Goal: Check status

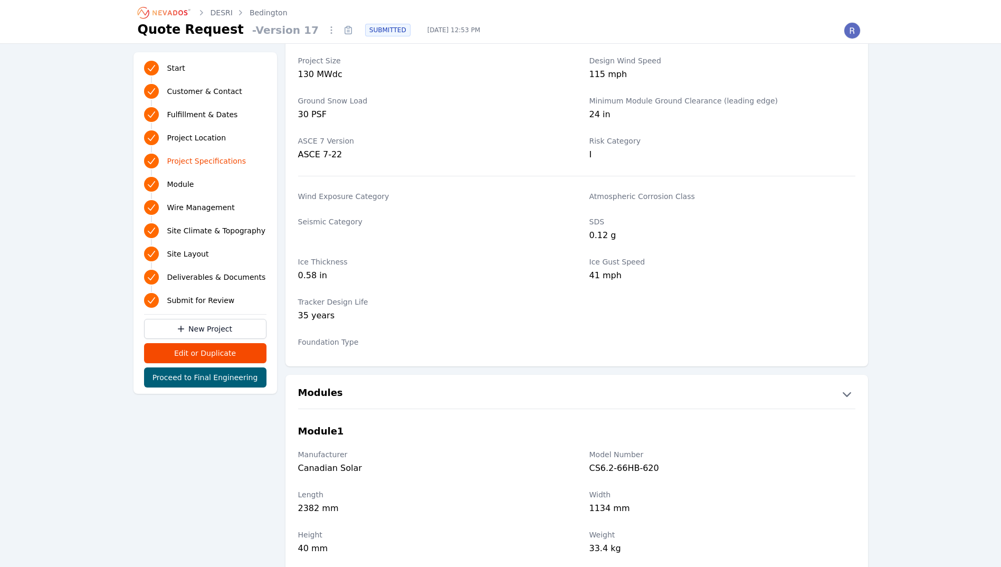
scroll to position [1108, 0]
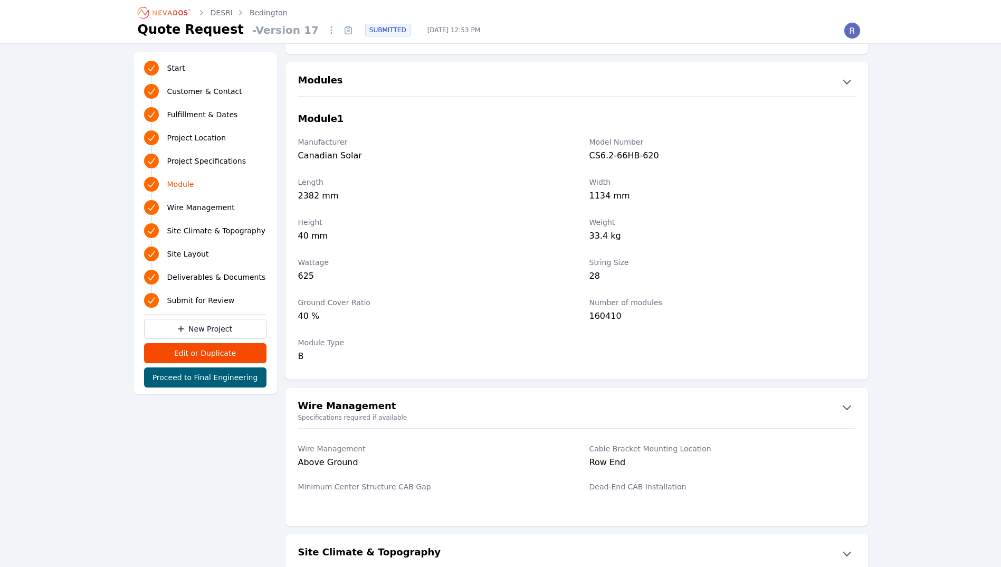
click at [256, 6] on ol "[PERSON_NAME]" at bounding box center [213, 12] width 150 height 17
click at [264, 15] on link "Bedington" at bounding box center [269, 12] width 38 height 11
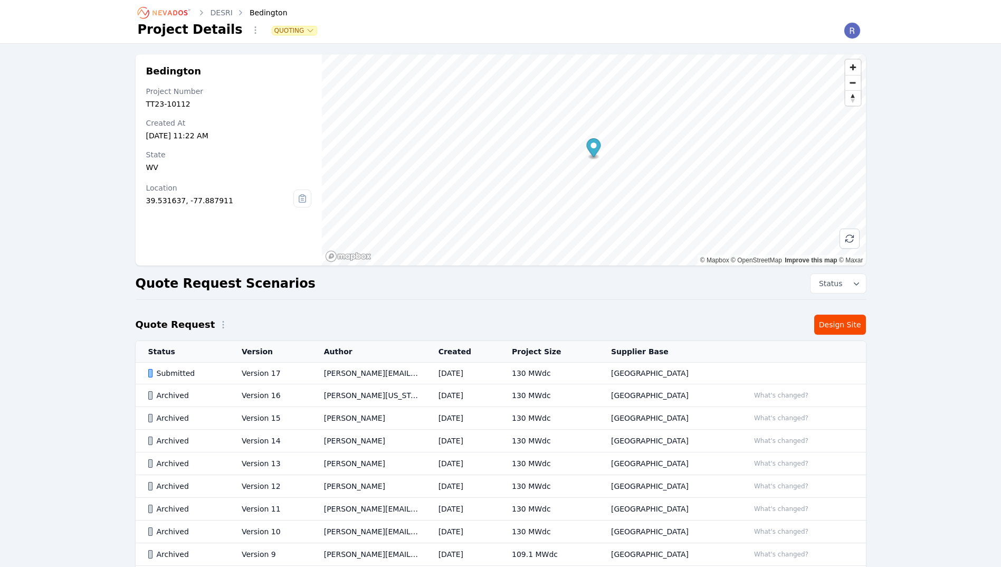
click at [220, 372] on div "Submitted" at bounding box center [185, 373] width 75 height 11
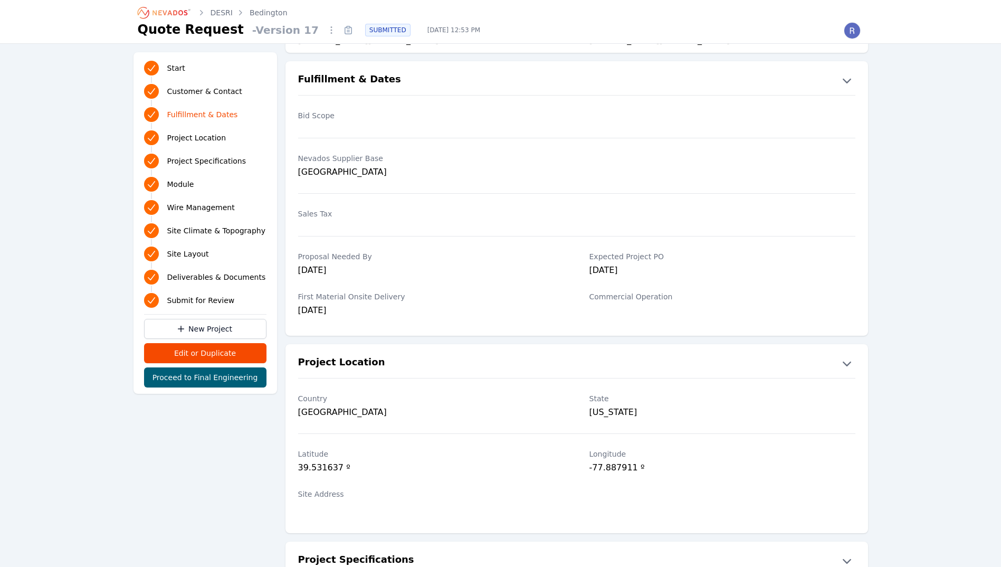
scroll to position [30, 0]
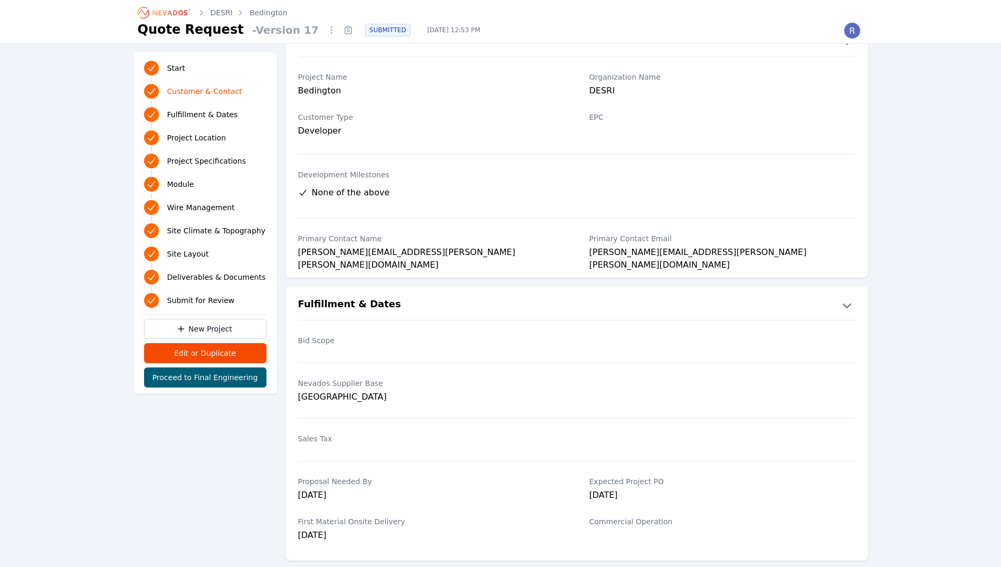
click at [262, 7] on ol "[PERSON_NAME]" at bounding box center [213, 12] width 150 height 17
click at [264, 12] on link "Bedington" at bounding box center [269, 12] width 38 height 11
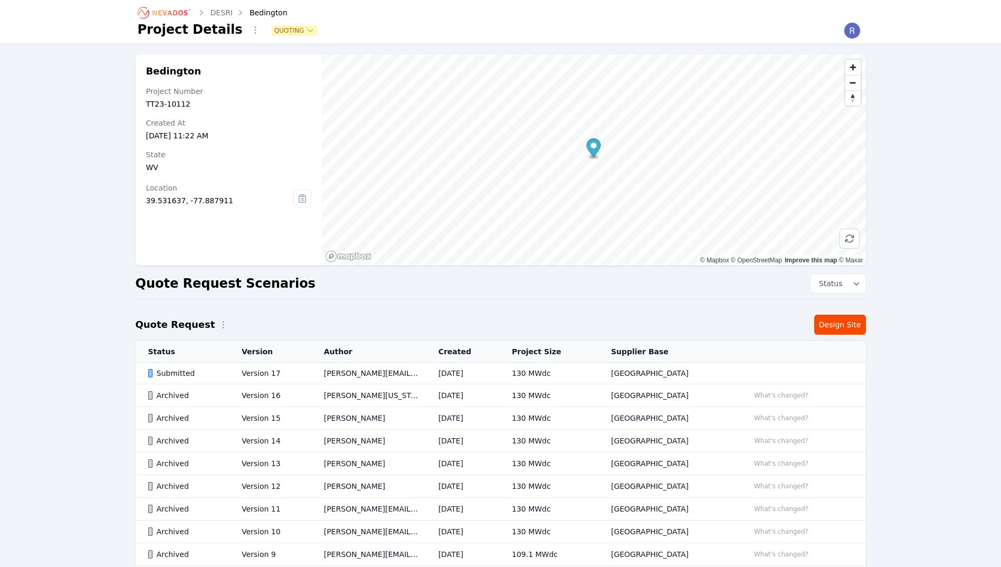
click at [448, 369] on td "[DATE]" at bounding box center [462, 373] width 73 height 22
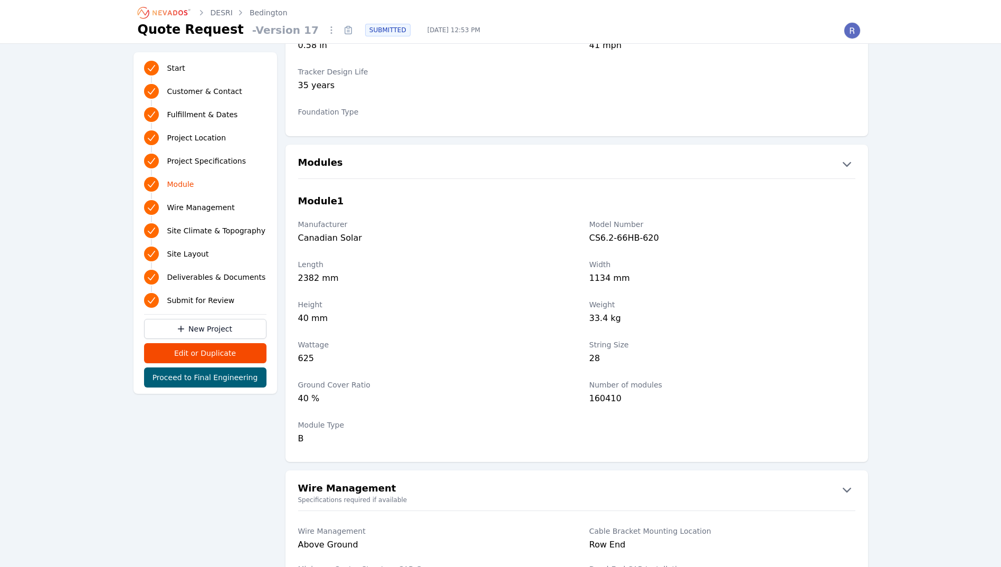
scroll to position [1055, 0]
